Goal: Task Accomplishment & Management: Complete application form

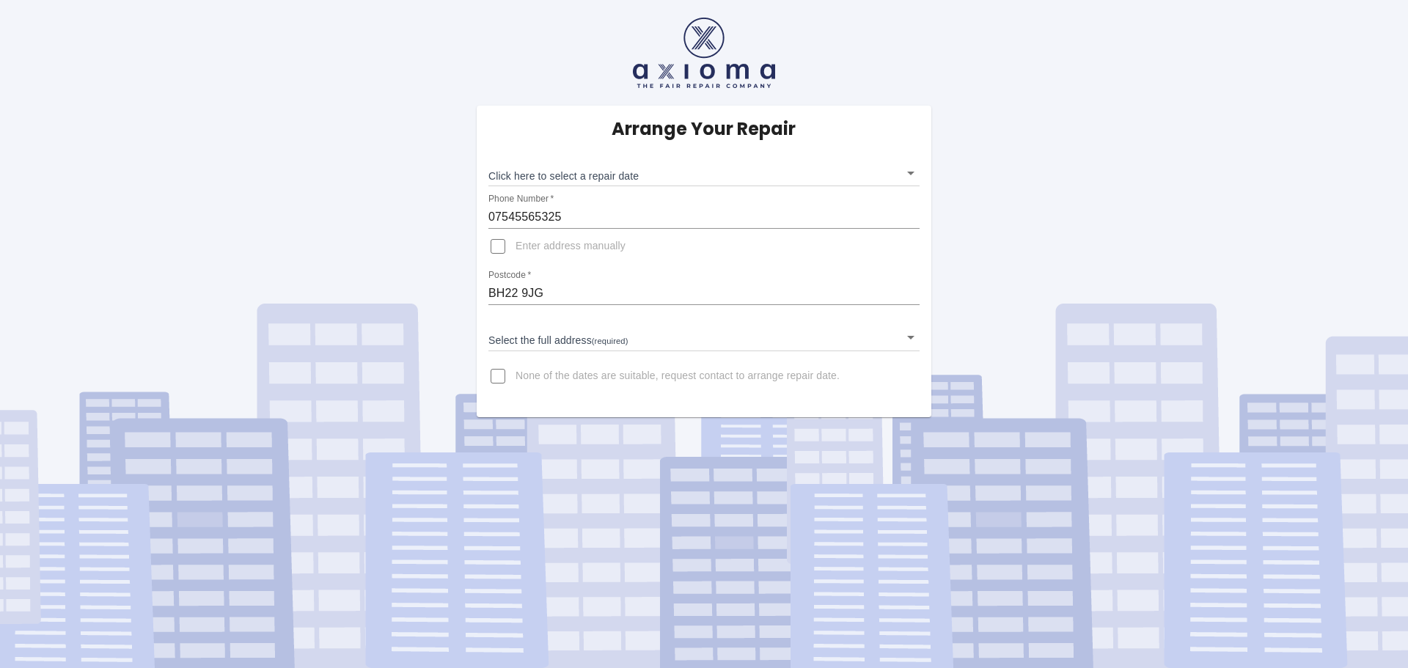
click at [838, 180] on body "Arrange Your Repair Click here to select a repair date ​ Phone Number   * 07545…" at bounding box center [704, 334] width 1408 height 668
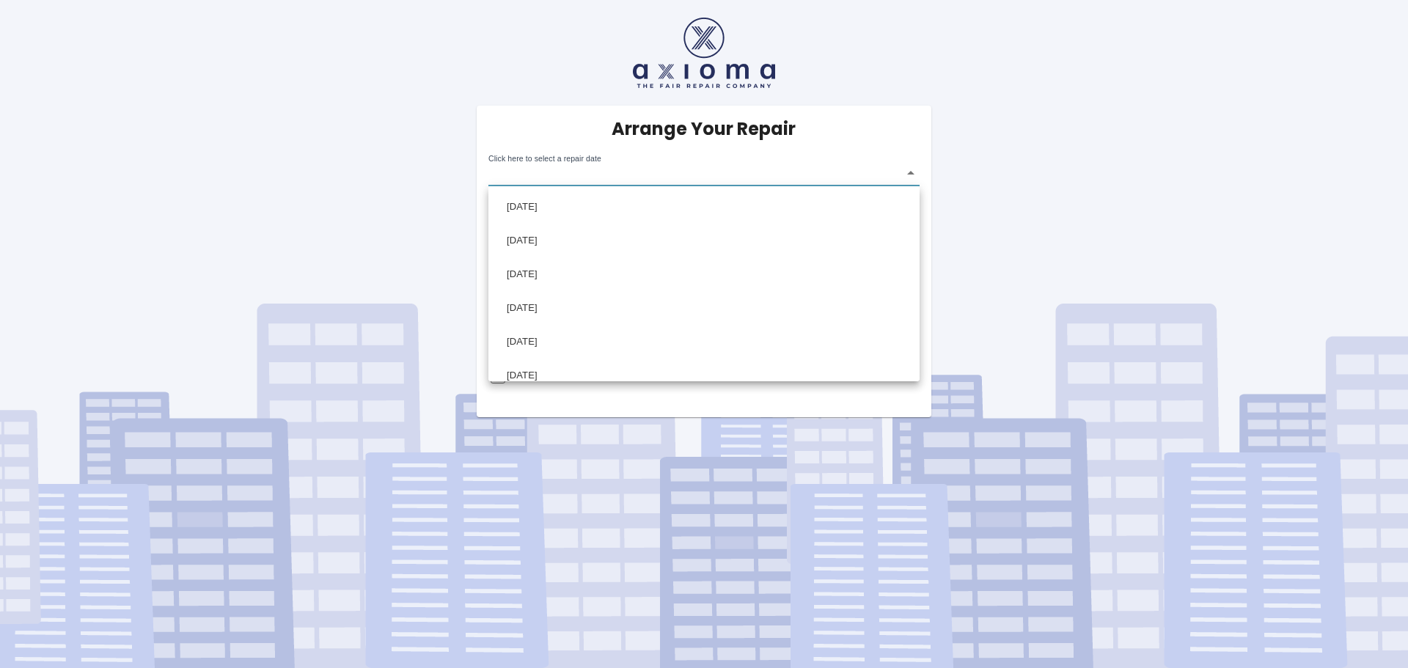
click at [926, 97] on div at bounding box center [704, 334] width 1408 height 668
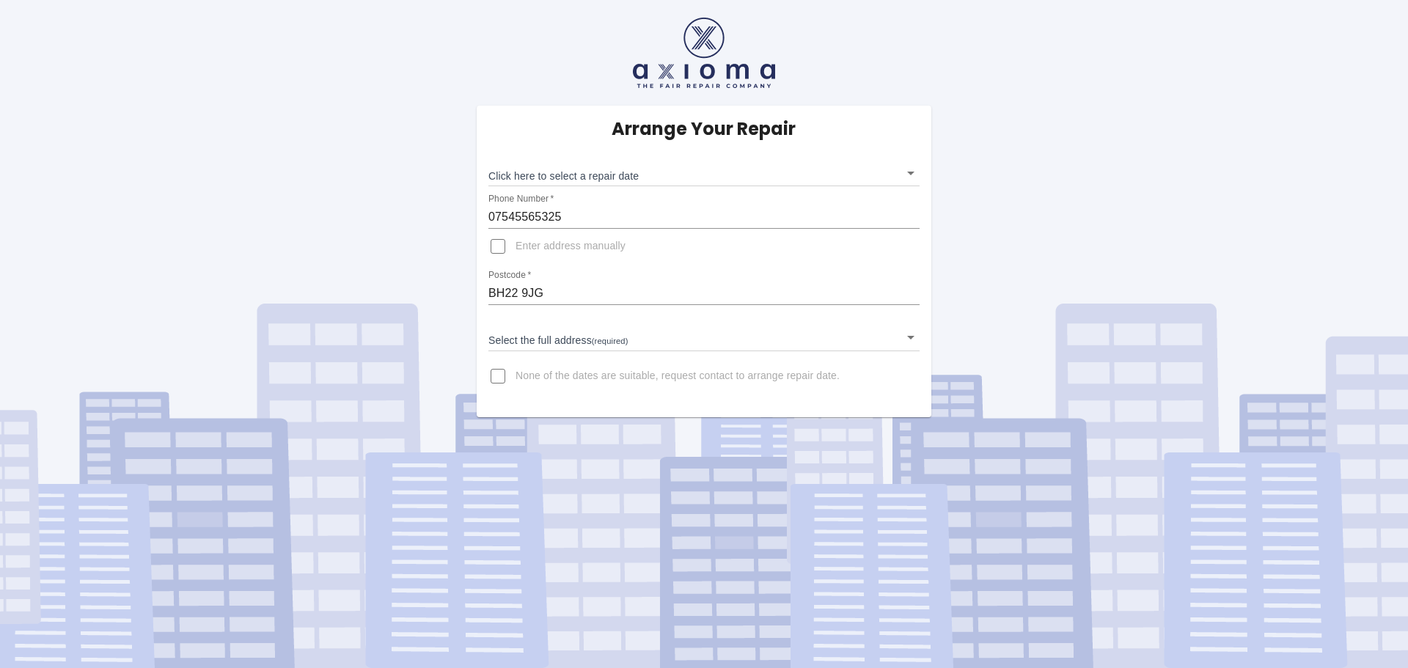
click at [507, 370] on input "None of the dates are suitable, request contact to arrange repair date." at bounding box center [497, 375] width 35 height 35
checkbox input "true"
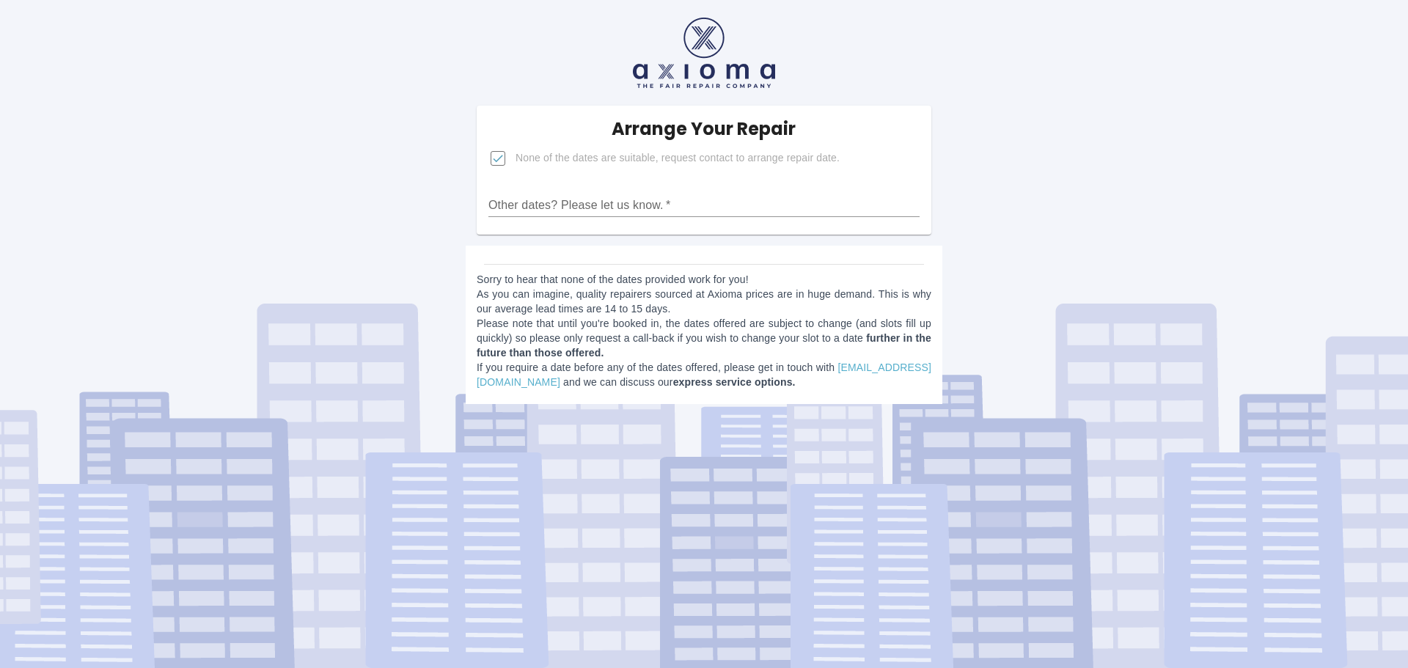
click at [551, 207] on input "Other dates? Please let us know.   *" at bounding box center [703, 205] width 431 height 23
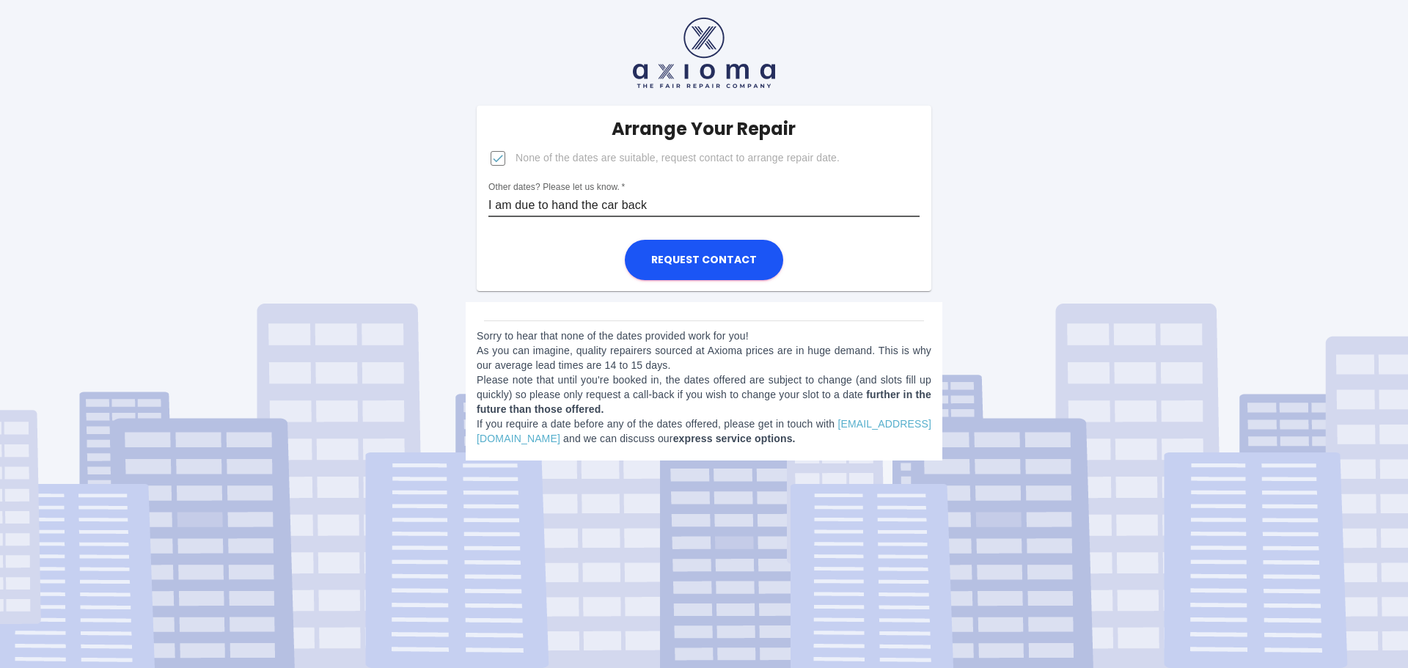
type input "I am due to hand the car back"
click at [672, 202] on input "I am due to hand the car back" at bounding box center [703, 205] width 431 height 23
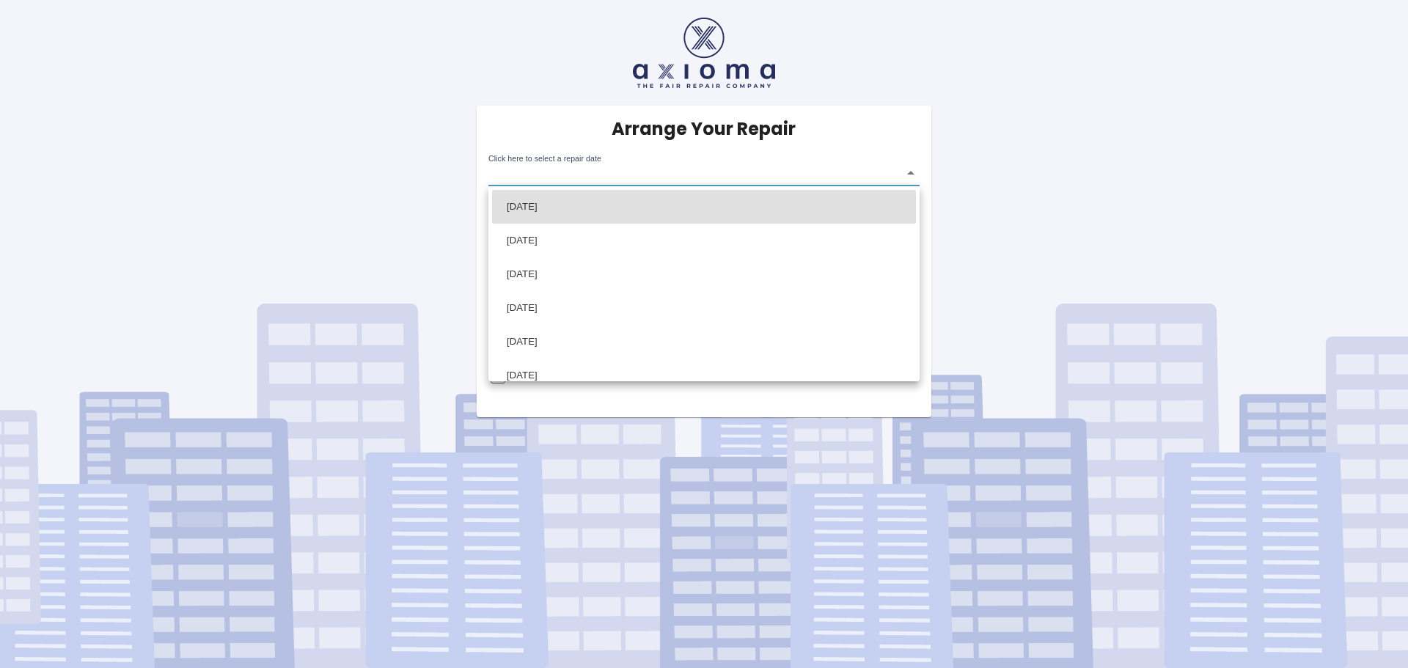
click at [691, 167] on body "Arrange Your Repair Click here to select a repair date ​ Phone Number   * 07545…" at bounding box center [704, 334] width 1408 height 668
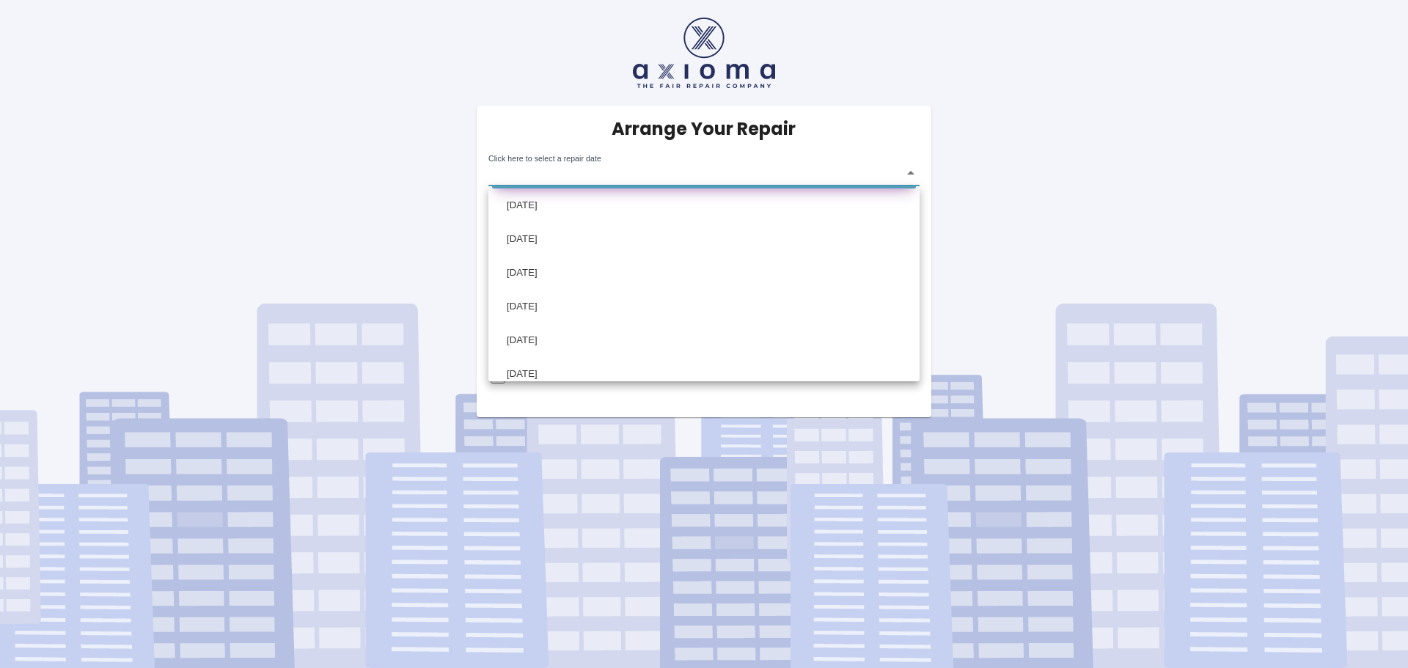
scroll to position [116, 0]
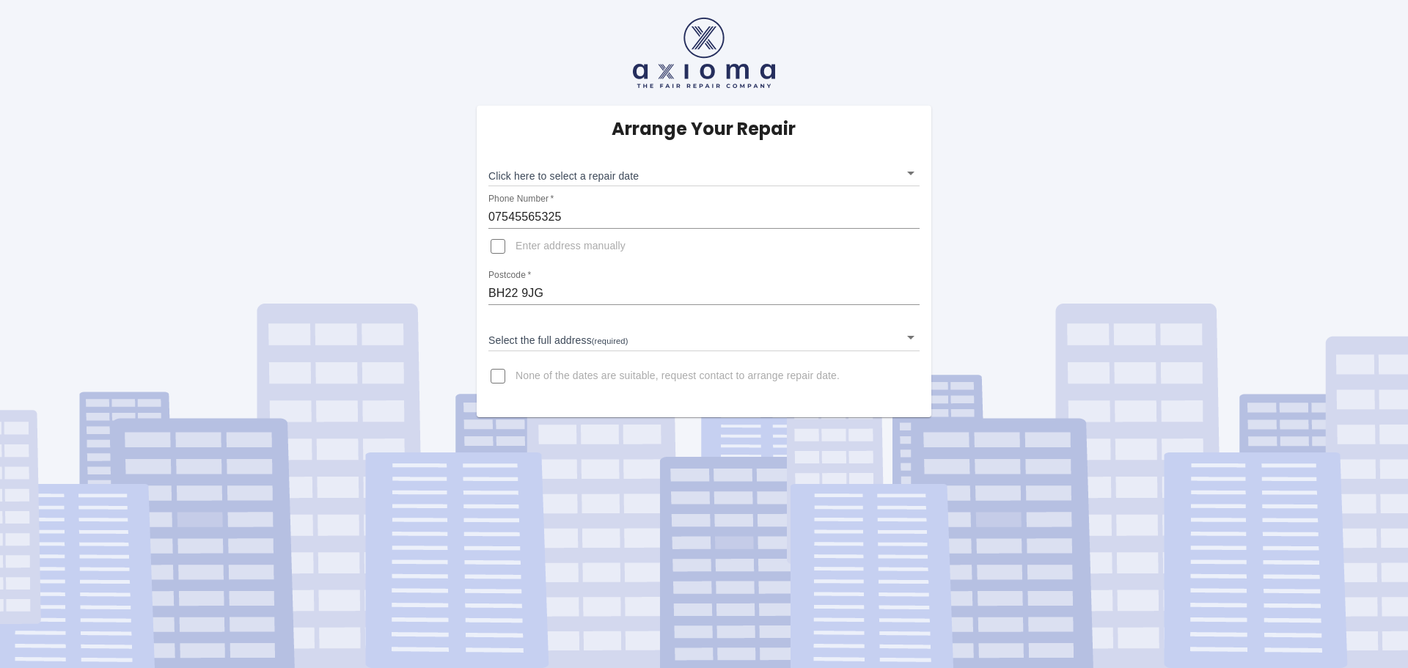
click at [565, 369] on span "None of the dates are suitable, request contact to arrange repair date." at bounding box center [677, 376] width 324 height 15
click at [515, 369] on input "None of the dates are suitable, request contact to arrange repair date." at bounding box center [497, 375] width 35 height 35
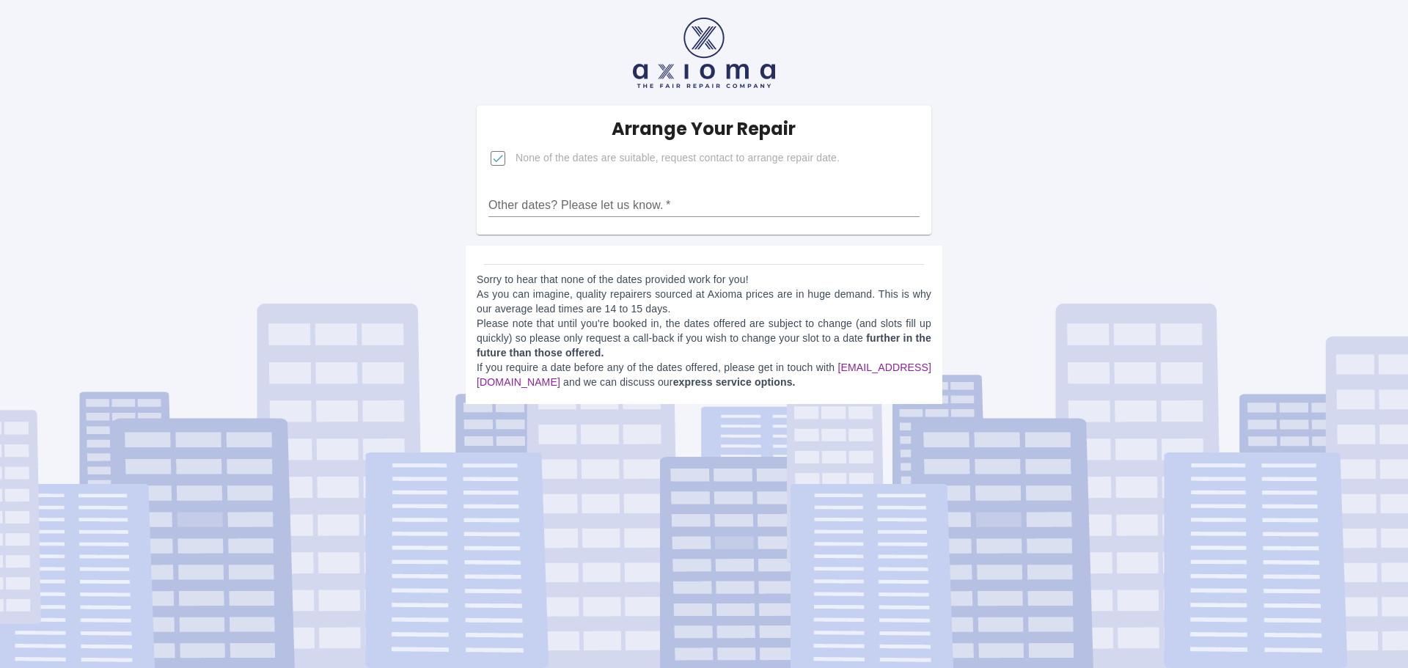
click at [558, 382] on link "estimates@axioma.co.uk" at bounding box center [704, 374] width 455 height 26
click at [503, 161] on input "None of the dates are suitable, request contact to arrange repair date." at bounding box center [497, 158] width 35 height 35
checkbox input "false"
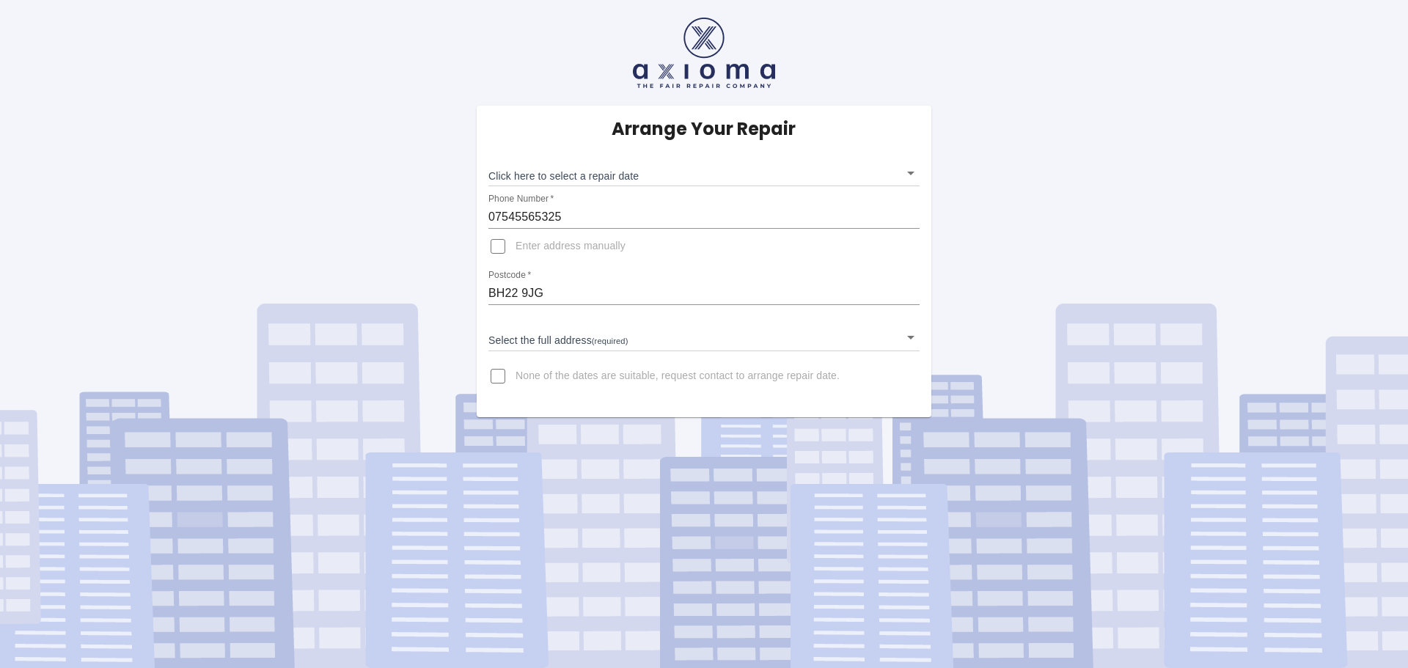
click at [578, 183] on body "Arrange Your Repair Click here to select a repair date ​ Phone Number   * 07545…" at bounding box center [704, 334] width 1408 height 668
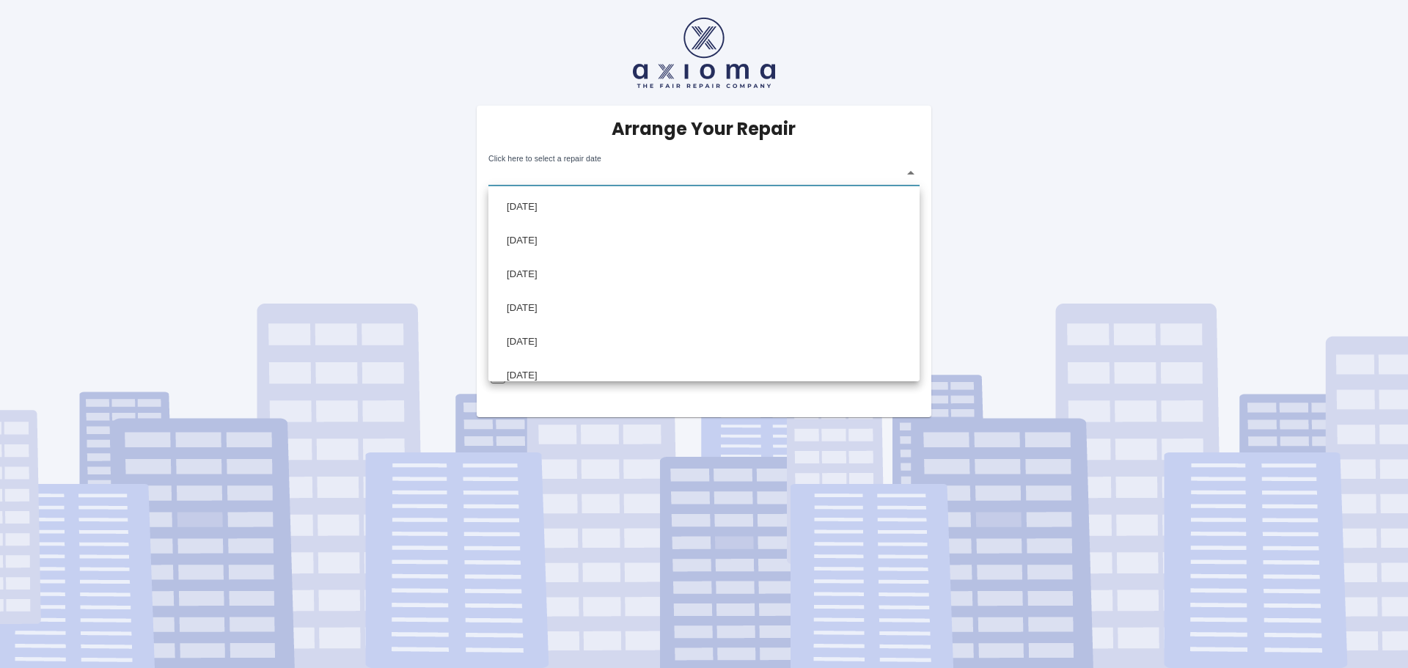
click at [577, 166] on div at bounding box center [704, 334] width 1408 height 668
